Goal: Manage account settings

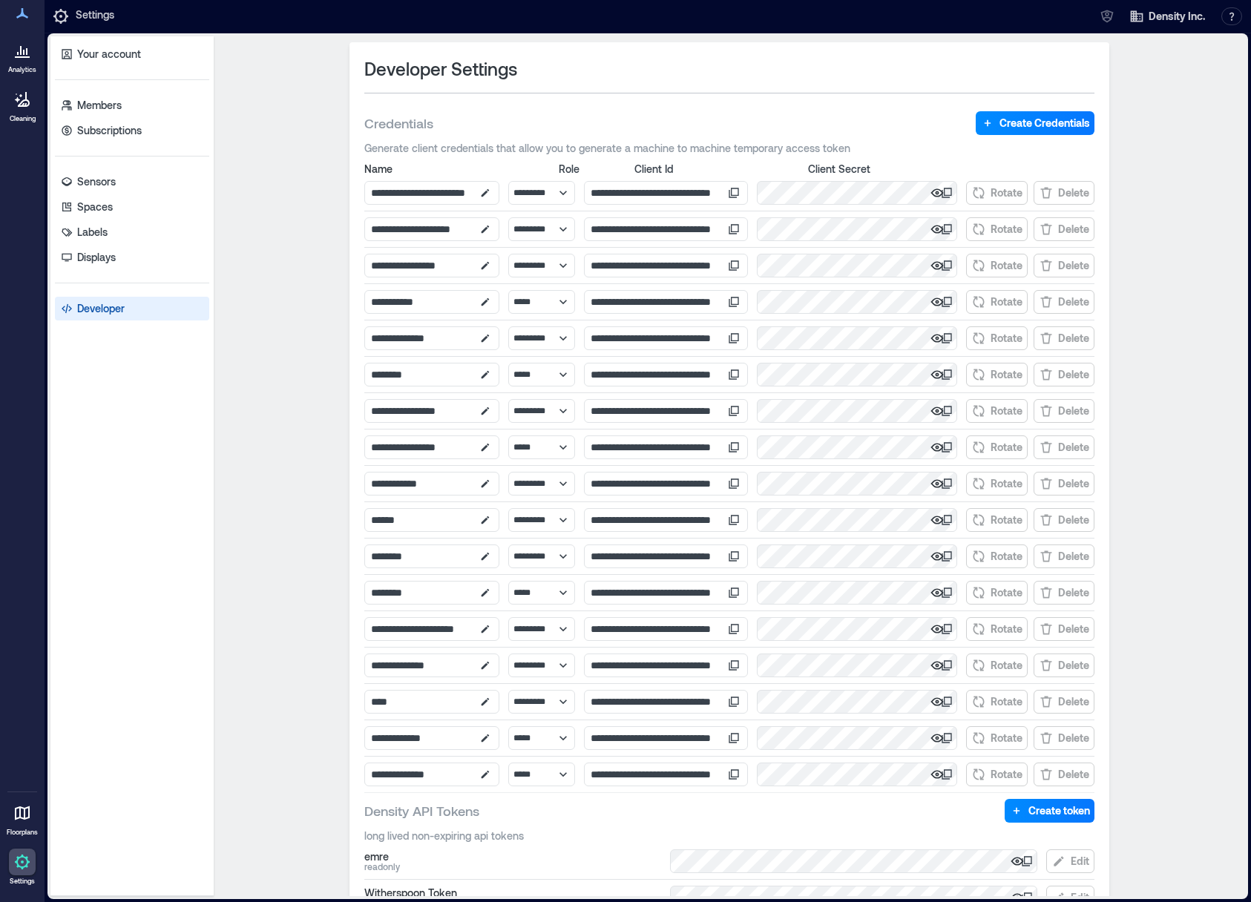
select select "*****"
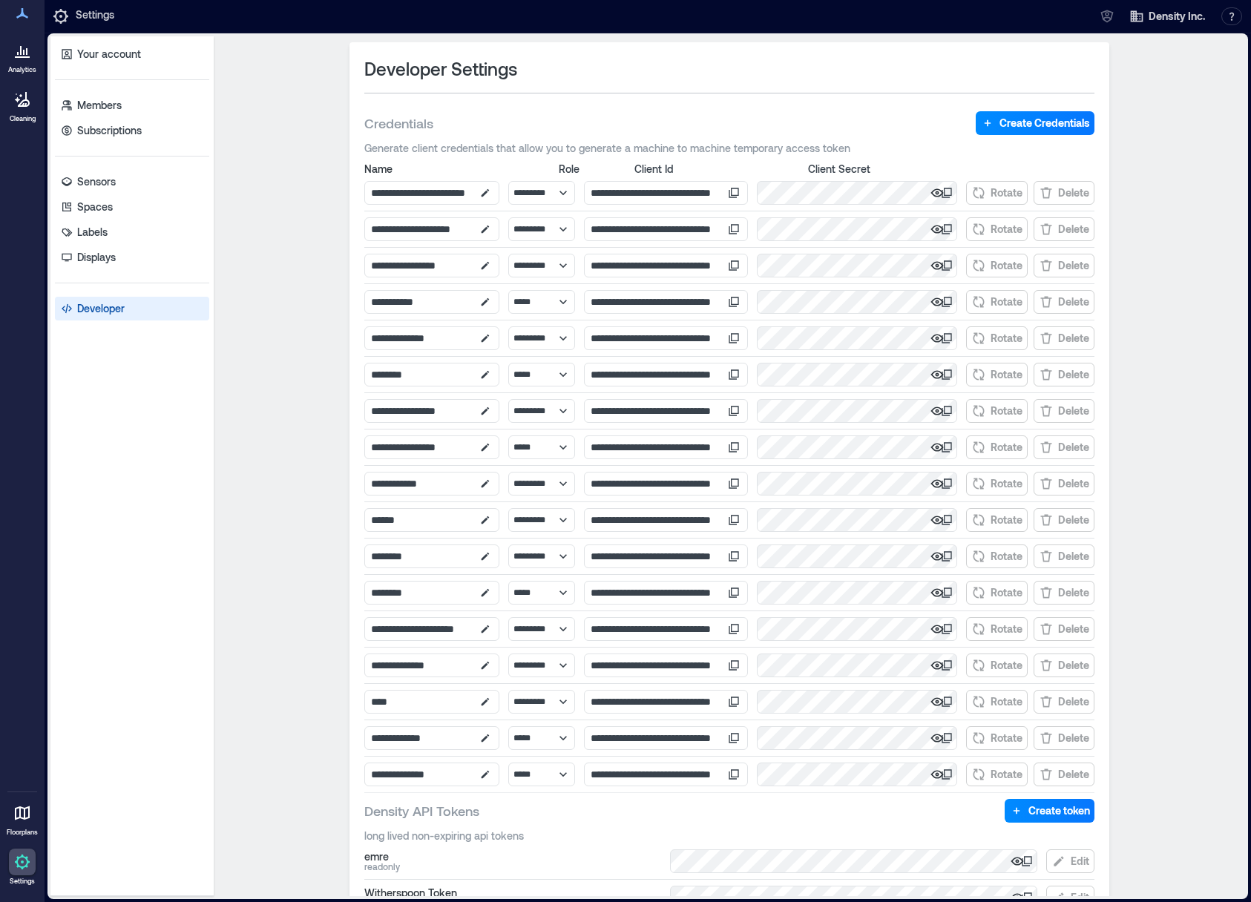
select select "*****"
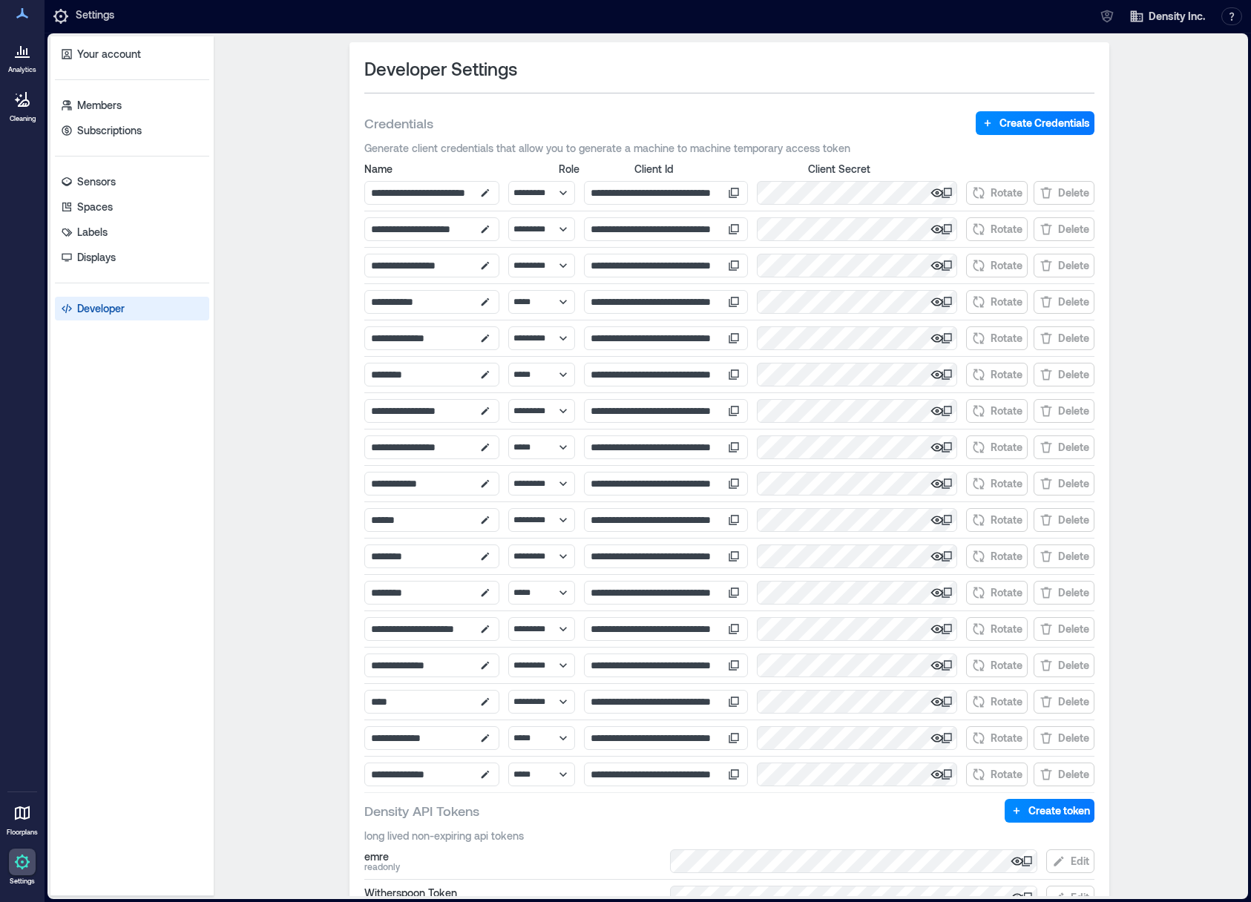
select select "*****"
